Goal: Information Seeking & Learning: Learn about a topic

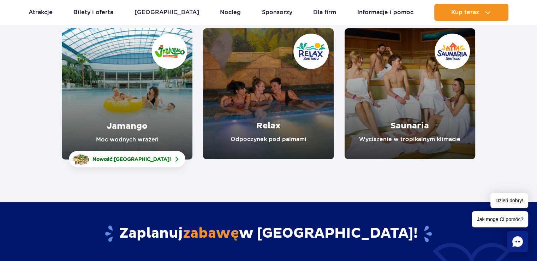
scroll to position [35, 0]
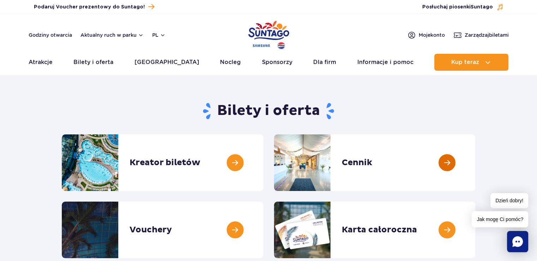
click at [476, 166] on link at bounding box center [476, 162] width 0 height 57
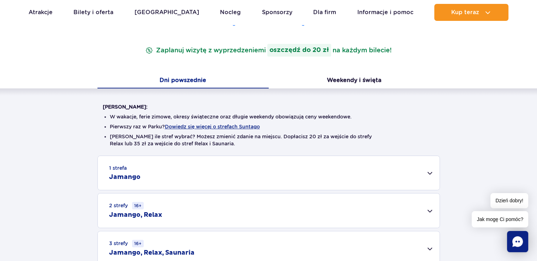
scroll to position [177, 0]
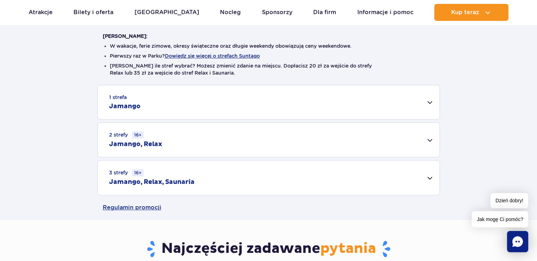
click at [157, 136] on div "2 strefy 16+ Jamango, Relax" at bounding box center [269, 140] width 342 height 34
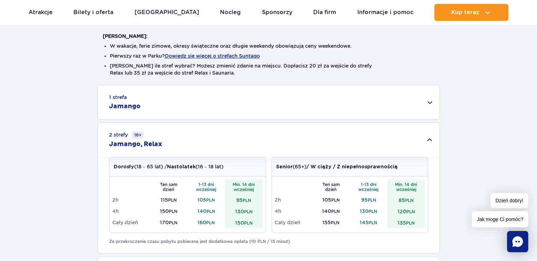
click at [43, 94] on div "1 strefa Jamango Dorosły (18 – 65 lat) / Nastolatek (16 – 18 lat) Ten sam dzień…" at bounding box center [268, 188] width 537 height 206
click at [229, 100] on div "1 strefa Jamango" at bounding box center [269, 102] width 342 height 34
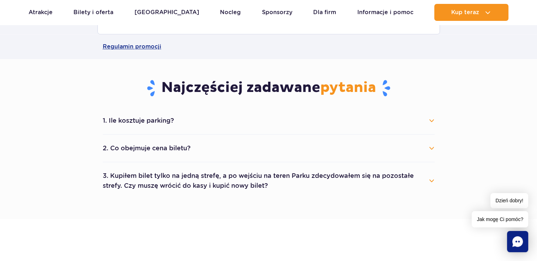
scroll to position [742, 0]
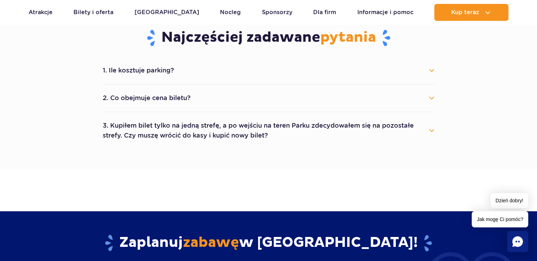
click at [149, 101] on button "2. Co obejmuje cena biletu?" at bounding box center [269, 98] width 332 height 16
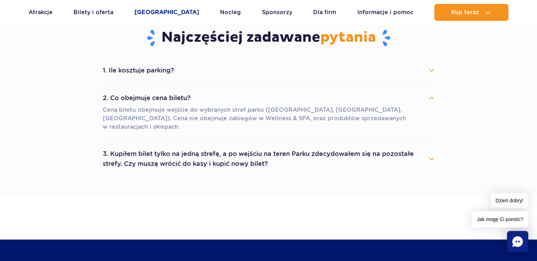
click at [160, 16] on link "[GEOGRAPHIC_DATA]" at bounding box center [167, 12] width 65 height 17
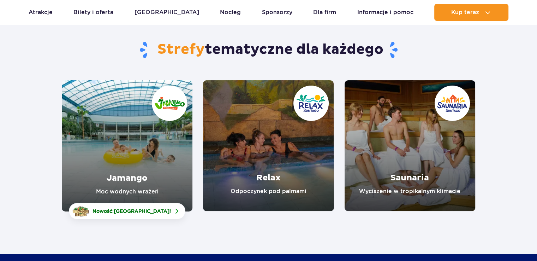
scroll to position [71, 0]
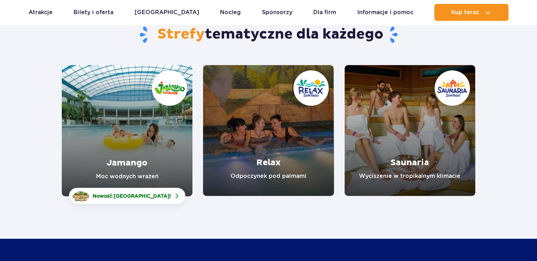
click at [136, 149] on link "Jamango" at bounding box center [127, 130] width 131 height 131
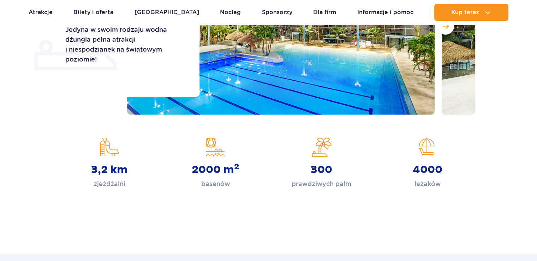
scroll to position [71, 0]
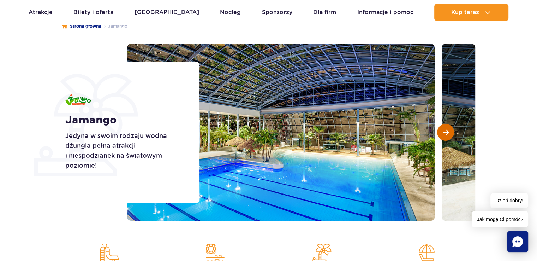
click at [444, 135] on button "Następny slajd" at bounding box center [445, 132] width 17 height 17
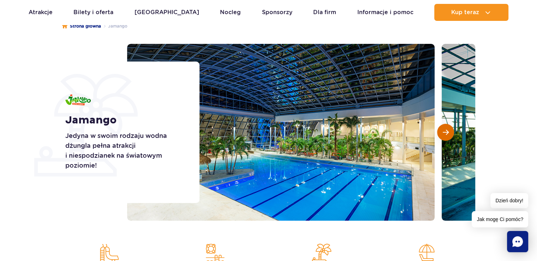
click at [444, 135] on button "Następny slajd" at bounding box center [445, 132] width 17 height 17
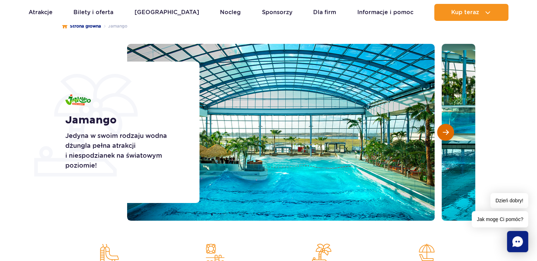
click at [444, 135] on button "Następny slajd" at bounding box center [445, 132] width 17 height 17
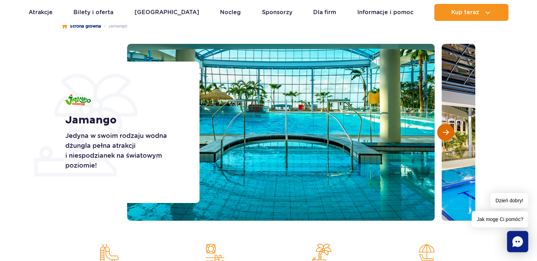
click at [444, 135] on button "Następny slajd" at bounding box center [445, 132] width 17 height 17
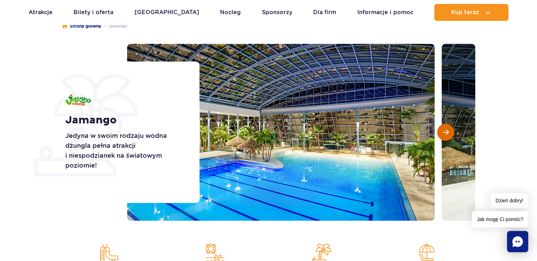
click at [444, 135] on button "Następny slajd" at bounding box center [445, 132] width 17 height 17
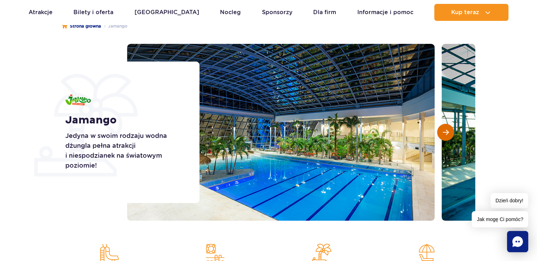
click at [444, 135] on button "Następny slajd" at bounding box center [445, 132] width 17 height 17
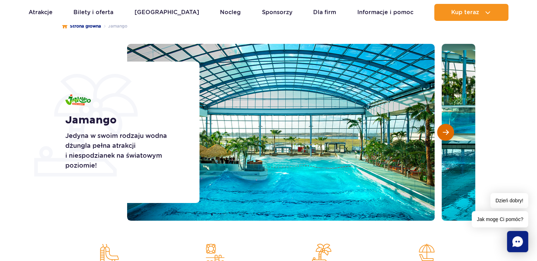
click at [444, 135] on button "Następny slajd" at bounding box center [445, 132] width 17 height 17
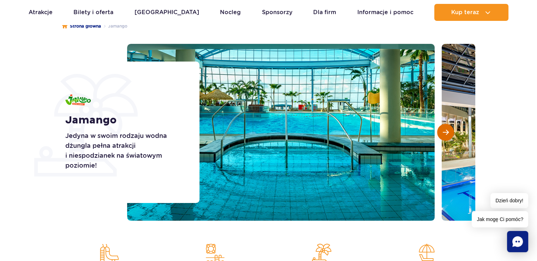
click at [444, 135] on button "Następny slajd" at bounding box center [445, 132] width 17 height 17
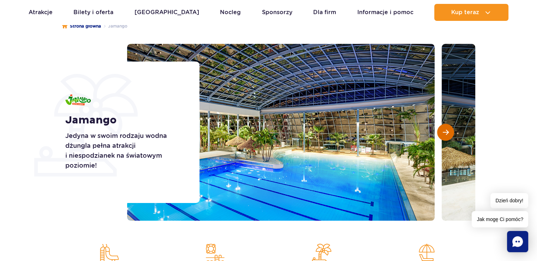
click at [444, 135] on button "Następny slajd" at bounding box center [445, 132] width 17 height 17
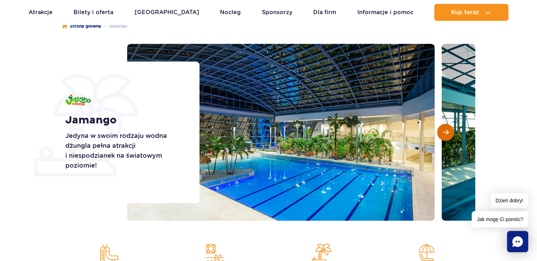
click at [444, 135] on button "Następny slajd" at bounding box center [445, 132] width 17 height 17
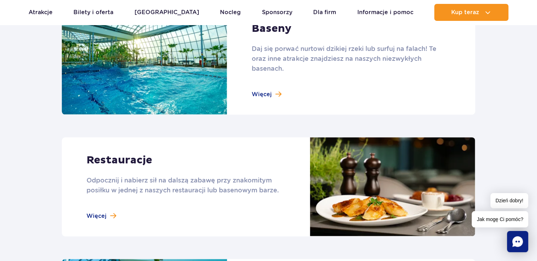
scroll to position [848, 0]
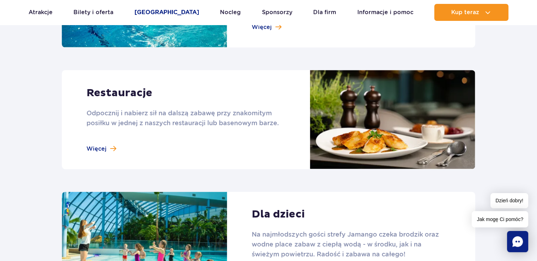
click at [155, 13] on link "[GEOGRAPHIC_DATA]" at bounding box center [167, 12] width 65 height 17
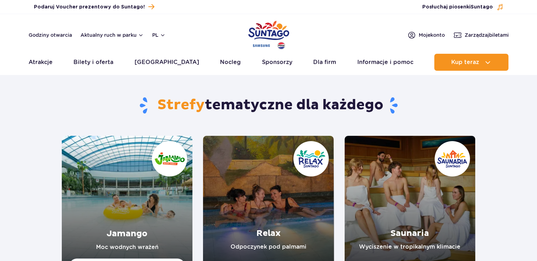
click at [270, 208] on link "Relax" at bounding box center [268, 201] width 131 height 131
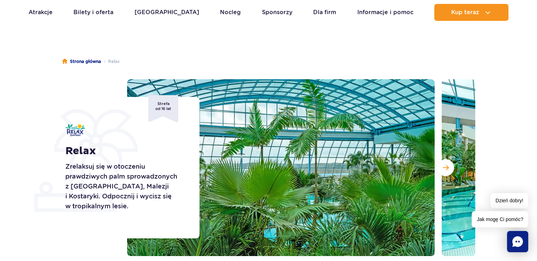
scroll to position [35, 0]
click at [444, 171] on button "Następny slajd" at bounding box center [445, 167] width 17 height 17
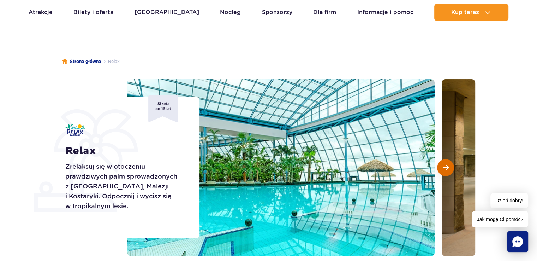
click at [444, 171] on button "Następny slajd" at bounding box center [445, 167] width 17 height 17
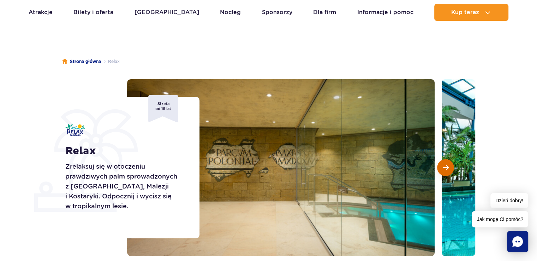
click at [444, 171] on button "Następny slajd" at bounding box center [445, 167] width 17 height 17
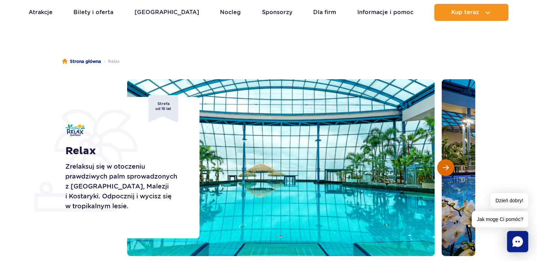
click at [444, 171] on button "Następny slajd" at bounding box center [445, 167] width 17 height 17
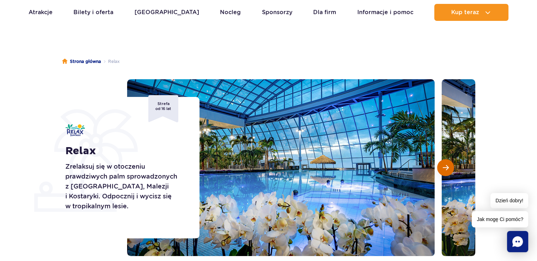
click at [444, 171] on button "Następny slajd" at bounding box center [445, 167] width 17 height 17
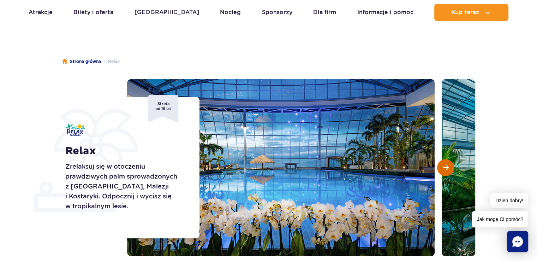
click at [444, 171] on button "Następny slajd" at bounding box center [445, 167] width 17 height 17
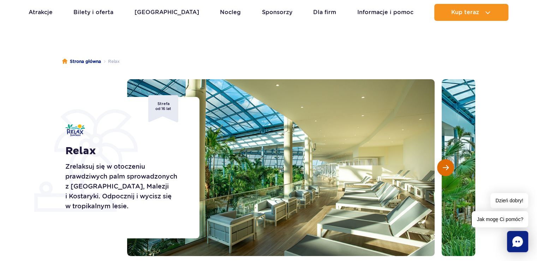
click at [444, 171] on button "Następny slajd" at bounding box center [445, 167] width 17 height 17
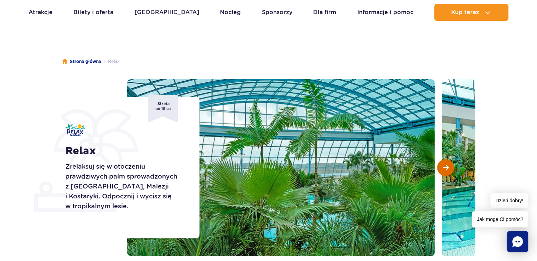
click at [444, 171] on button "Następny slajd" at bounding box center [445, 167] width 17 height 17
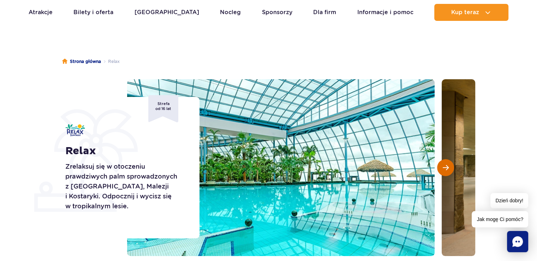
click at [444, 171] on button "Następny slajd" at bounding box center [445, 167] width 17 height 17
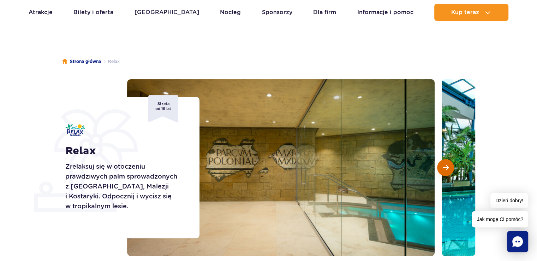
click at [444, 171] on button "Następny slajd" at bounding box center [445, 167] width 17 height 17
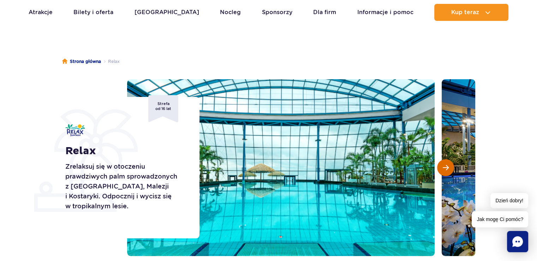
click at [444, 171] on button "Następny slajd" at bounding box center [445, 167] width 17 height 17
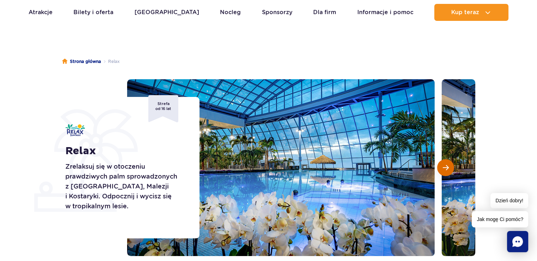
click at [444, 171] on button "Następny slajd" at bounding box center [445, 167] width 17 height 17
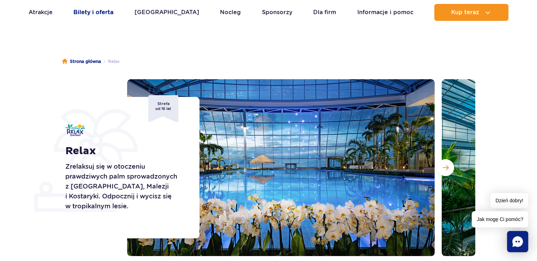
click at [90, 18] on link "Bilety i oferta" at bounding box center [93, 12] width 40 height 17
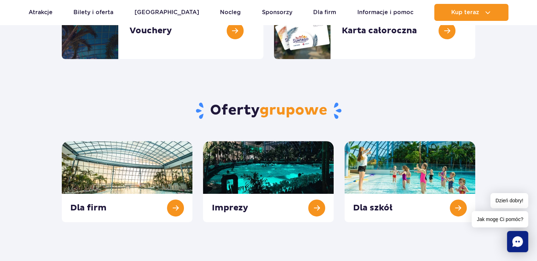
scroll to position [318, 0]
